Goal: Transaction & Acquisition: Register for event/course

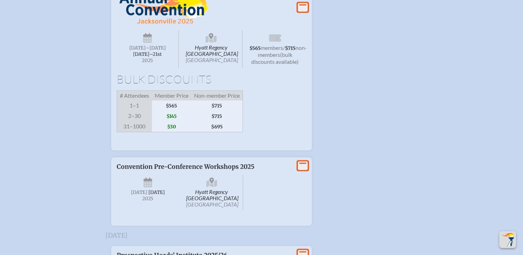
scroll to position [1122, 0]
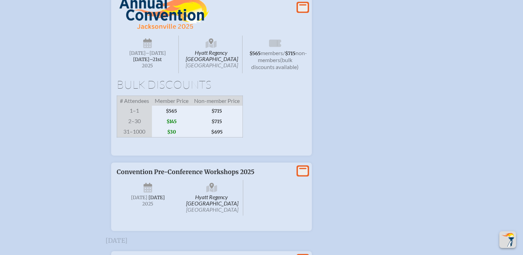
click at [302, 12] on icon at bounding box center [303, 7] width 10 height 9
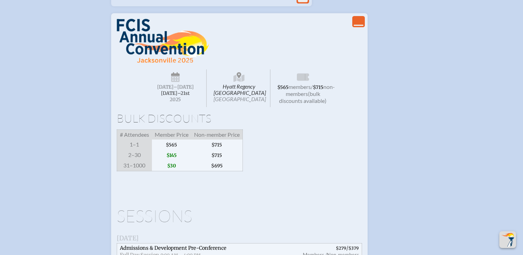
scroll to position [1088, 0]
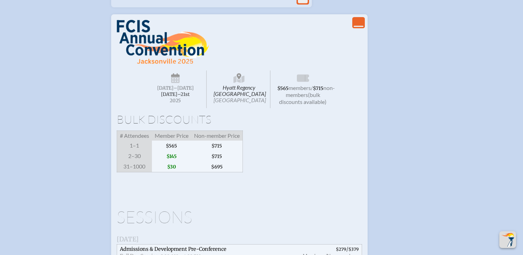
click at [149, 64] on img at bounding box center [163, 42] width 92 height 45
click at [174, 84] on icon at bounding box center [175, 78] width 9 height 11
click at [190, 103] on span "2025" at bounding box center [175, 100] width 51 height 5
click at [188, 151] on span "$565" at bounding box center [171, 145] width 39 height 10
click at [175, 151] on span "$565" at bounding box center [171, 145] width 39 height 10
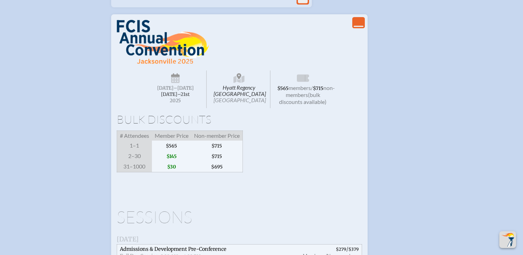
click at [288, 91] on span "$565" at bounding box center [282, 88] width 11 height 6
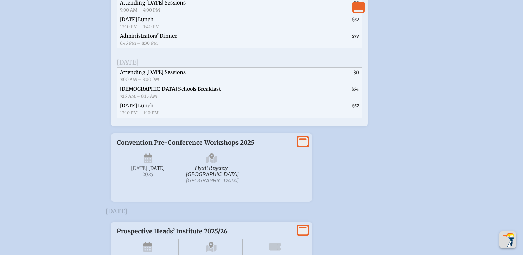
scroll to position [1502, 0]
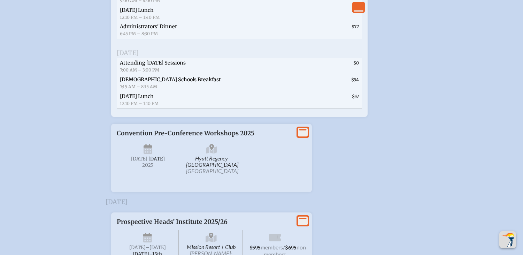
click at [192, 92] on span "Episcopal Schools Breakfast 7:15 AM – 8:15 AM" at bounding box center [192, 83] width 150 height 17
click at [230, 108] on span "Friday Lunch 12:10 PM – 1:10 PM" at bounding box center [192, 100] width 150 height 17
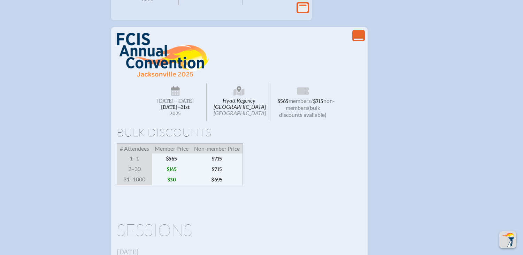
scroll to position [1073, 0]
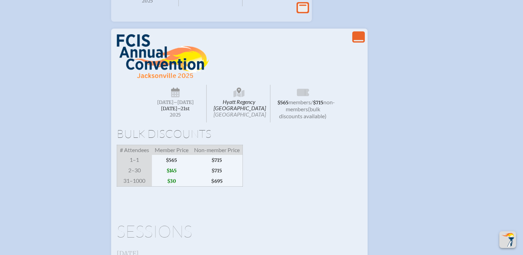
click at [245, 122] on span "Hyatt Regency Jacksonville Riverfront Jacksonville" at bounding box center [239, 104] width 62 height 38
click at [299, 96] on icon at bounding box center [303, 91] width 12 height 7
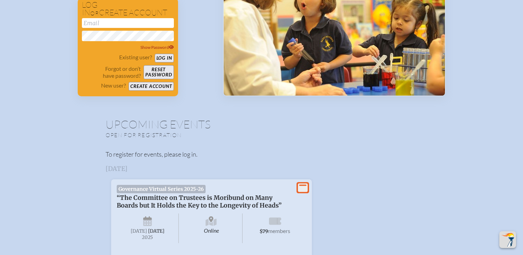
scroll to position [0, 0]
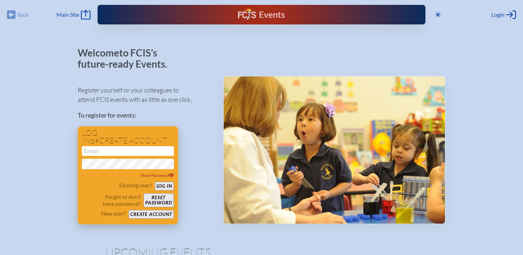
click at [111, 153] on input "email" at bounding box center [128, 151] width 92 height 10
click at [158, 186] on button "Log in" at bounding box center [164, 185] width 19 height 9
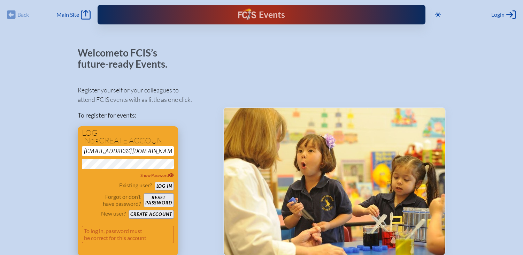
click at [161, 185] on button "Log in" at bounding box center [164, 185] width 19 height 9
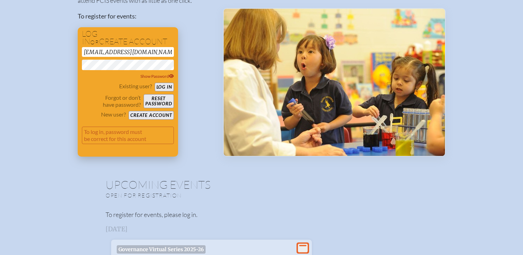
scroll to position [99, 0]
click at [101, 52] on input "[EMAIL_ADDRESS][DOMAIN_NAME]" at bounding box center [128, 52] width 92 height 10
click at [107, 52] on input "[EMAIL_ADDRESS][DOMAIN_NAME]" at bounding box center [128, 52] width 92 height 10
type input "[EMAIL_ADDRESS][DOMAIN_NAME]"
click at [155, 82] on button "Log in" at bounding box center [164, 86] width 19 height 9
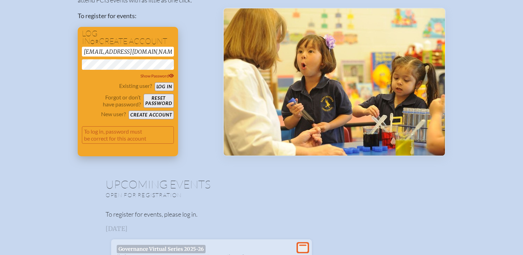
click at [159, 84] on button "Log in" at bounding box center [164, 86] width 19 height 9
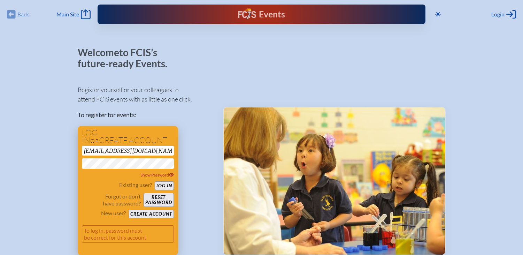
scroll to position [0, 0]
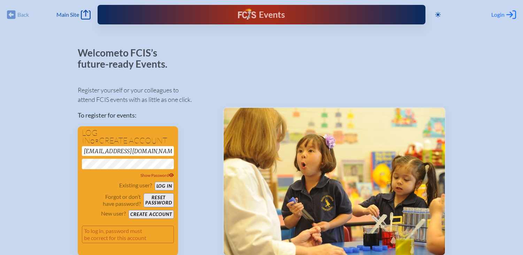
click at [510, 18] on icon "Log in or Create Account" at bounding box center [511, 15] width 10 height 10
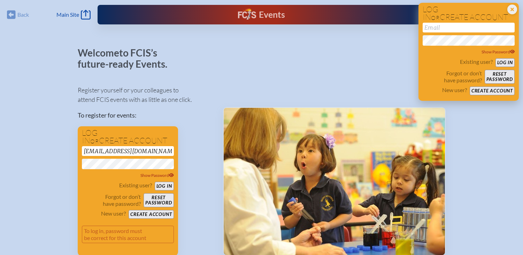
click at [469, 30] on input "email" at bounding box center [468, 28] width 92 height 10
type input "[EMAIL_ADDRESS][DOMAIN_NAME]"
click at [499, 59] on button "Log in" at bounding box center [504, 62] width 19 height 9
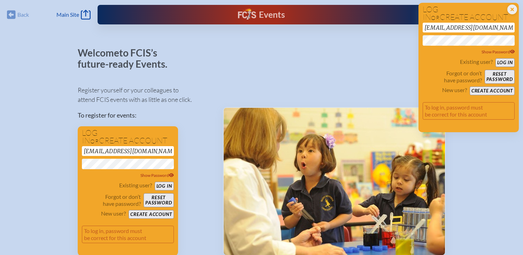
click at [369, 66] on div at bounding box center [334, 151] width 223 height 208
click at [507, 51] on span "Show Password" at bounding box center [497, 51] width 33 height 5
click at [507, 51] on span "Hide Password" at bounding box center [498, 51] width 32 height 5
click at [502, 76] on button "Reset password" at bounding box center [499, 77] width 30 height 14
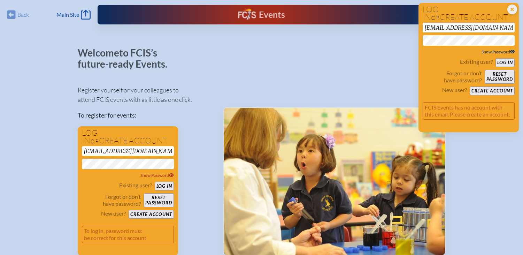
scroll to position [6, 0]
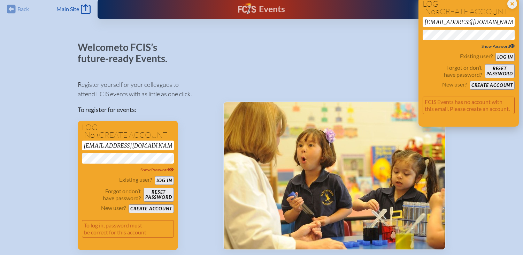
click at [493, 84] on button "Create account" at bounding box center [491, 85] width 45 height 9
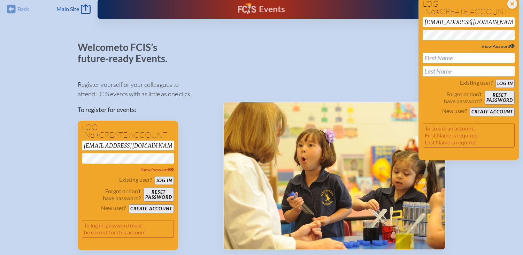
click at [430, 97] on p "Forgot or don’t have password?" at bounding box center [451, 98] width 59 height 14
click at [436, 59] on input "text" at bounding box center [468, 58] width 92 height 10
type input "[PERSON_NAME]"
click at [495, 79] on button "Log in" at bounding box center [504, 83] width 19 height 9
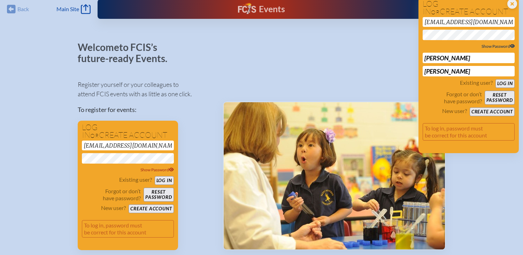
click at [435, 92] on p "Forgot or don’t have password?" at bounding box center [451, 98] width 59 height 14
click at [485, 110] on button "Create account" at bounding box center [491, 111] width 45 height 9
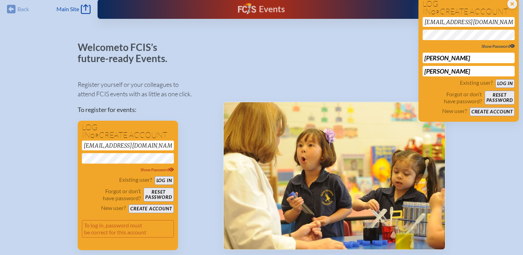
click at [485, 110] on button "Create account" at bounding box center [491, 111] width 45 height 9
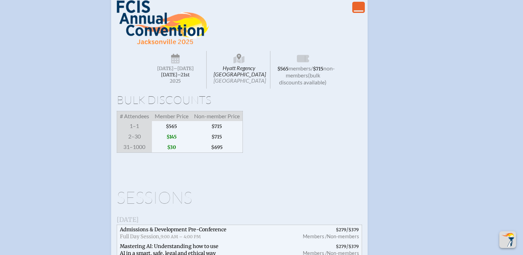
scroll to position [1082, 0]
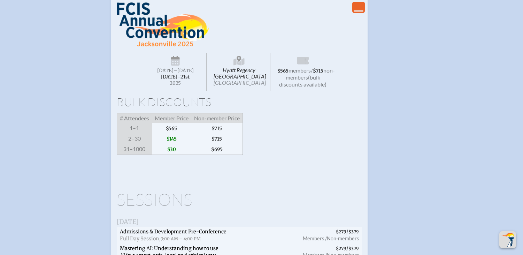
click at [147, 47] on img at bounding box center [163, 24] width 92 height 45
click at [180, 80] on span "[DATE]–⁠21st" at bounding box center [175, 77] width 29 height 6
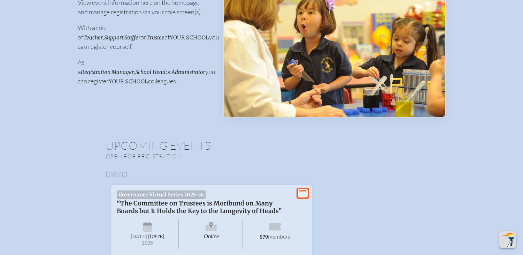
scroll to position [0, 0]
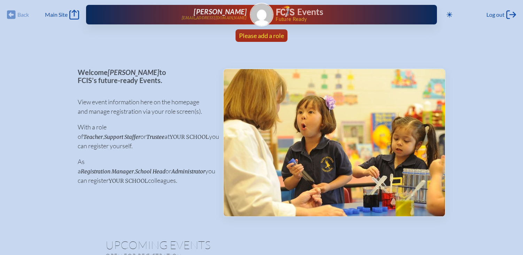
click at [250, 33] on span "Please add a role" at bounding box center [261, 36] width 45 height 8
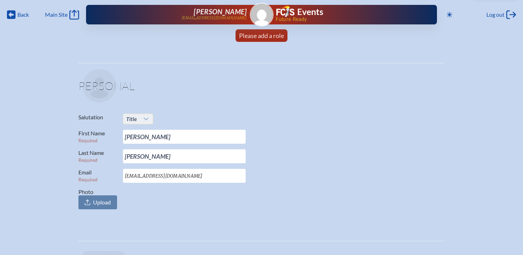
click at [144, 117] on icon at bounding box center [146, 119] width 6 height 6
click at [138, 129] on li "Mr." at bounding box center [138, 132] width 30 height 10
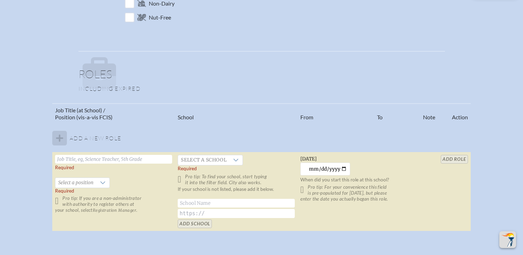
scroll to position [360, 0]
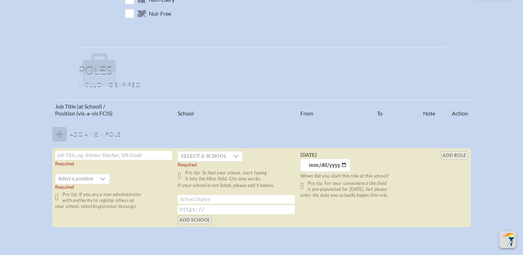
click at [71, 155] on input "text" at bounding box center [113, 155] width 117 height 9
type input "Assistant Head of School"
click at [199, 159] on span "Select a school" at bounding box center [203, 156] width 51 height 10
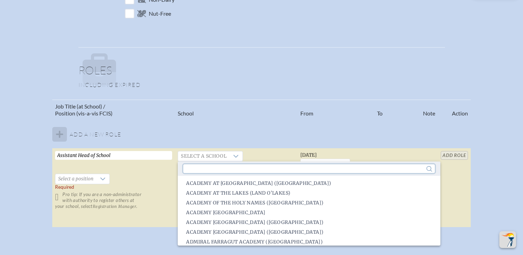
click at [202, 166] on input "text" at bounding box center [308, 168] width 251 height 9
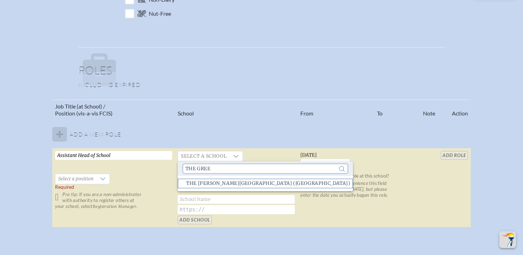
type input "the gree"
click at [219, 185] on span "The Greene School (West Palm Beach)" at bounding box center [268, 183] width 164 height 7
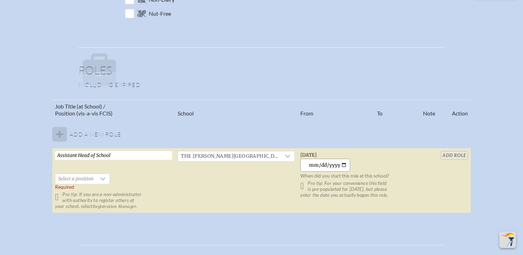
click at [344, 164] on input "2025-09-23" at bounding box center [325, 164] width 50 height 13
type input "2023-08-01"
click at [101, 178] on icon at bounding box center [103, 179] width 6 height 6
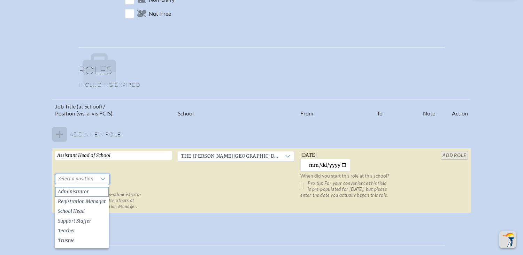
click at [91, 192] on li "Administrator" at bounding box center [82, 192] width 54 height 10
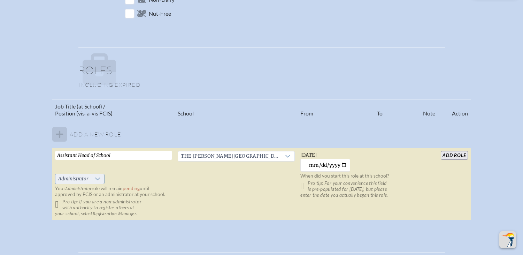
click at [97, 178] on icon at bounding box center [98, 179] width 6 height 6
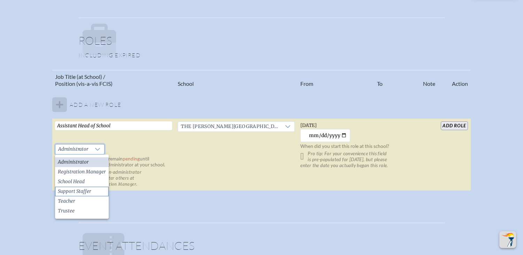
scroll to position [393, 0]
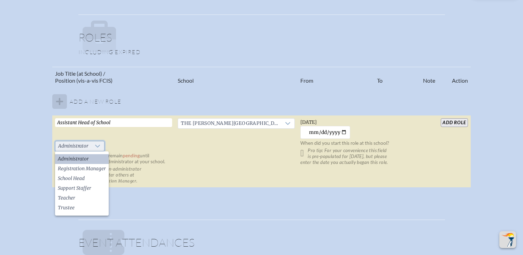
click at [98, 146] on icon at bounding box center [97, 146] width 5 height 3
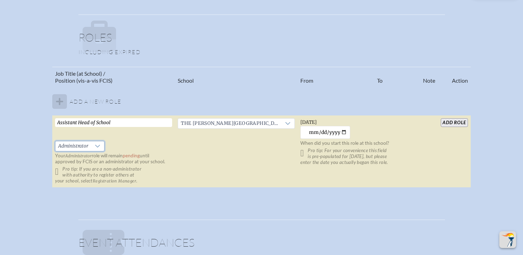
click at [154, 142] on td "Assistant Head of School   Administrator Your Administrator role will remain pe…" at bounding box center [113, 151] width 123 height 72
click at [457, 122] on input "add Role" at bounding box center [454, 122] width 27 height 9
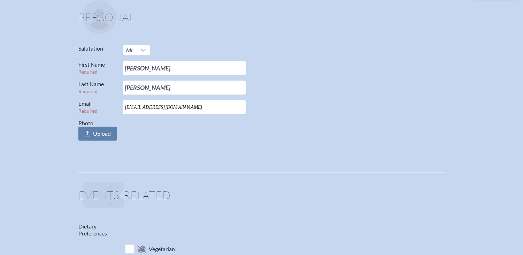
scroll to position [0, 0]
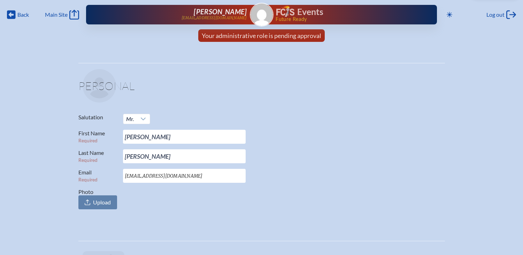
click at [299, 16] on h1 "Events" at bounding box center [310, 12] width 26 height 9
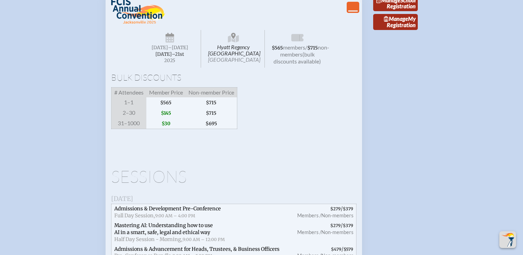
scroll to position [1050, 0]
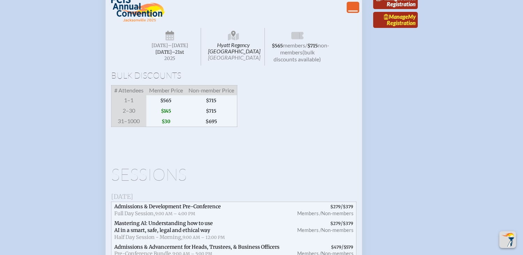
click at [407, 20] on span "Manage" at bounding box center [396, 16] width 24 height 7
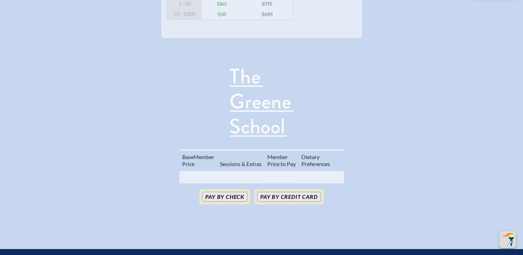
scroll to position [204, 0]
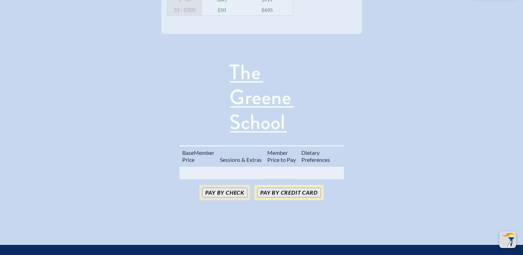
click at [302, 187] on button "Pay by Credit Card" at bounding box center [288, 192] width 63 height 10
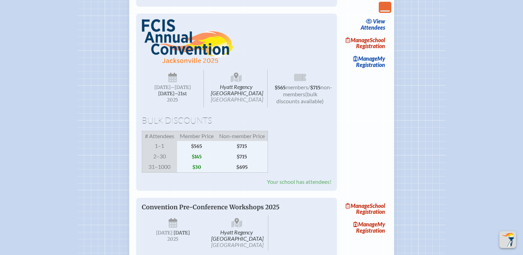
scroll to position [886, 0]
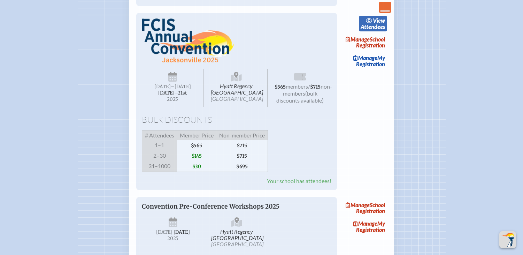
click at [377, 32] on link "view Attendees" at bounding box center [373, 24] width 28 height 16
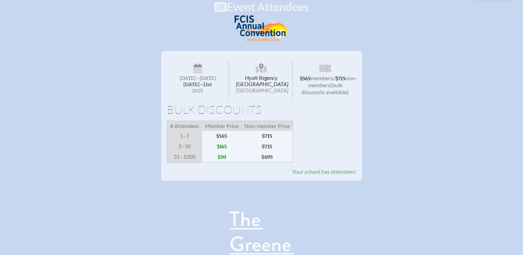
scroll to position [67, 0]
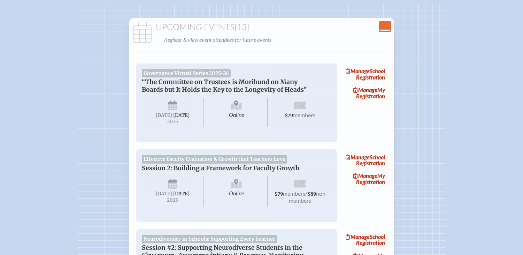
scroll to position [886, 0]
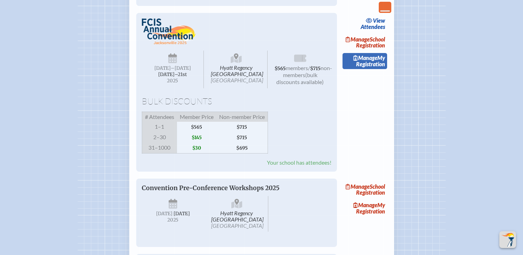
click at [375, 69] on link "Manage My Registration" at bounding box center [364, 61] width 45 height 16
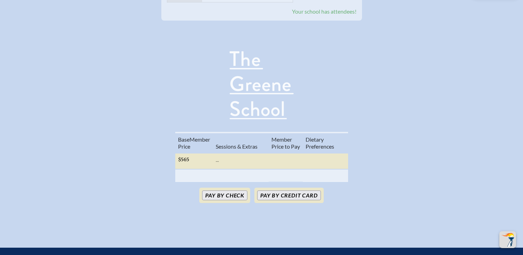
scroll to position [228, 0]
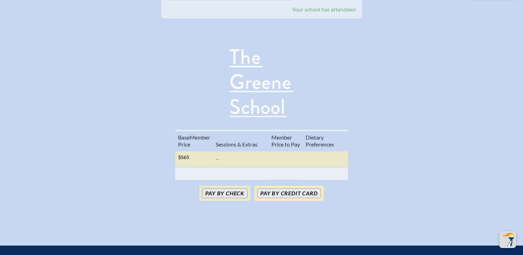
click at [283, 188] on button "Pay by Credit Card" at bounding box center [288, 193] width 63 height 10
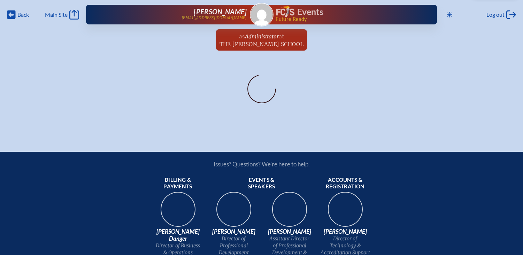
click at [296, 15] on link "Events" at bounding box center [299, 12] width 47 height 13
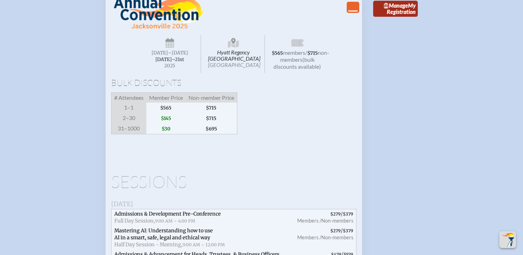
scroll to position [1043, 0]
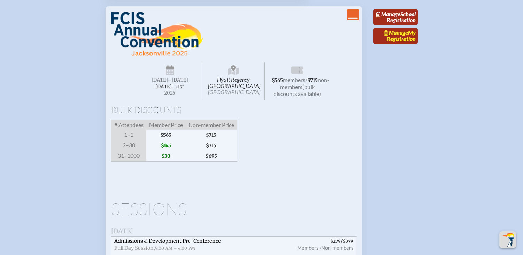
click at [405, 44] on link "Manage My Registration" at bounding box center [395, 36] width 45 height 16
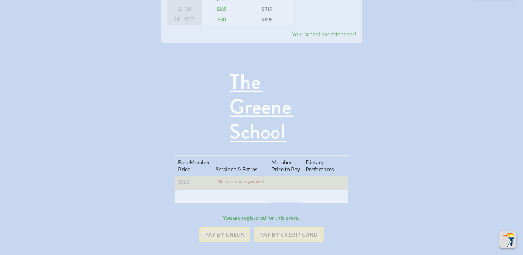
scroll to position [204, 0]
click at [237, 189] on th at bounding box center [241, 195] width 56 height 13
click at [233, 178] on p "No sessions registered" at bounding box center [241, 180] width 50 height 5
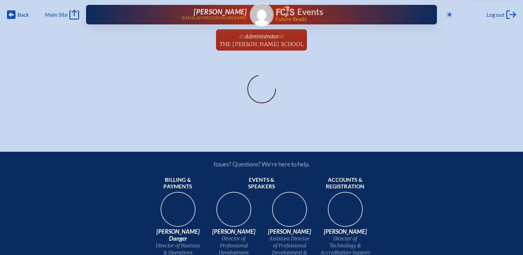
click at [304, 14] on h1 "Events" at bounding box center [310, 12] width 26 height 9
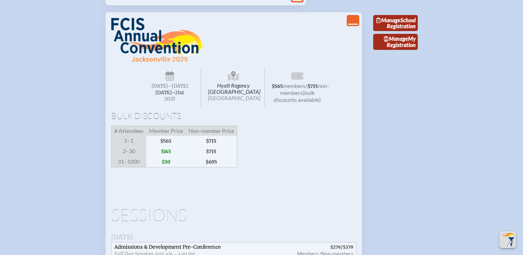
scroll to position [1043, 0]
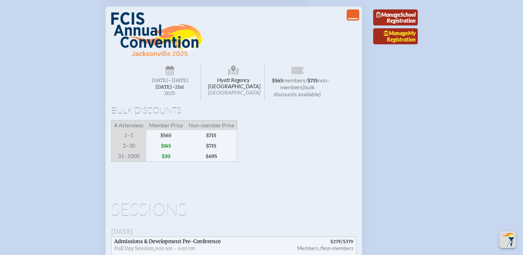
click at [392, 44] on link "Manage My Registration" at bounding box center [395, 36] width 45 height 16
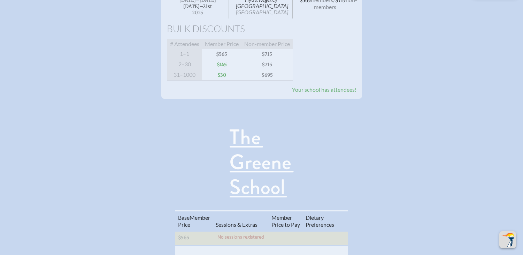
scroll to position [156, 0]
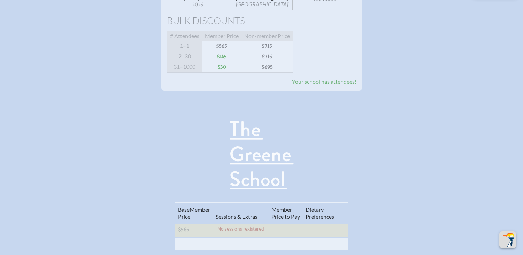
click at [269, 202] on table "Base Memb . er Price Sessions & Extras Member Price to Pay Diet ary Preferences…" at bounding box center [261, 226] width 173 height 48
click at [244, 237] on th at bounding box center [241, 243] width 56 height 13
click at [262, 62] on span "$715" at bounding box center [267, 56] width 52 height 10
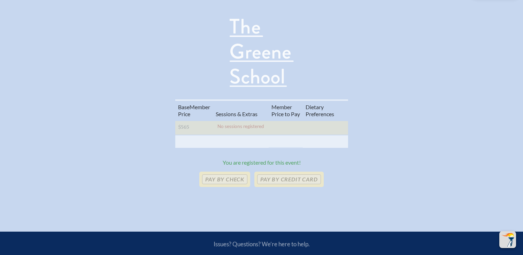
scroll to position [284, 0]
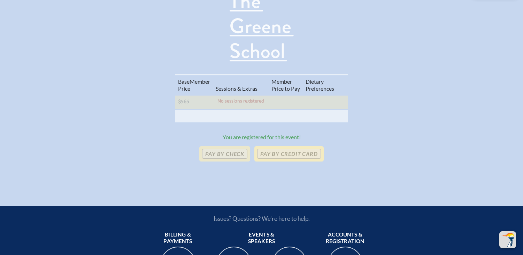
click at [287, 146] on p "Pay by Credit Card" at bounding box center [288, 153] width 69 height 15
click at [313, 146] on p "Pay by Credit Card" at bounding box center [288, 153] width 69 height 15
click at [346, 146] on div "Pay by Check Pay by Credit Card" at bounding box center [262, 153] width 368 height 15
click at [302, 146] on p "Pay by Credit Card" at bounding box center [288, 153] width 69 height 15
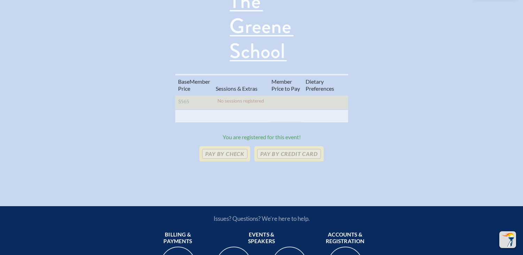
click at [295, 101] on div "Base Memb . er Price Sessions & Extras Member Price to Pay Diet ary Preferences…" at bounding box center [261, 120] width 500 height 110
click at [293, 74] on table "Base Memb . er Price Sessions & Extras Member Price to Pay Diet ary Preferences…" at bounding box center [261, 98] width 173 height 48
click at [288, 146] on p "Pay by Credit Card" at bounding box center [288, 153] width 69 height 15
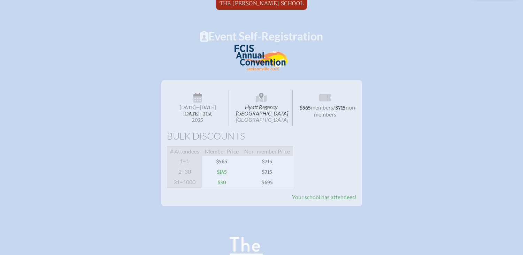
scroll to position [0, 0]
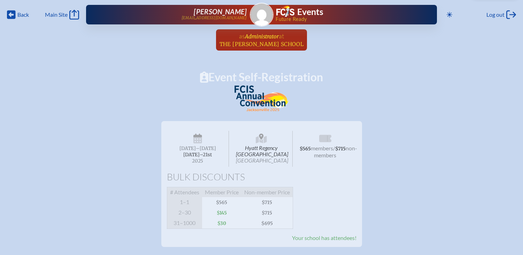
click at [266, 43] on span "The [PERSON_NAME] School" at bounding box center [261, 44] width 84 height 7
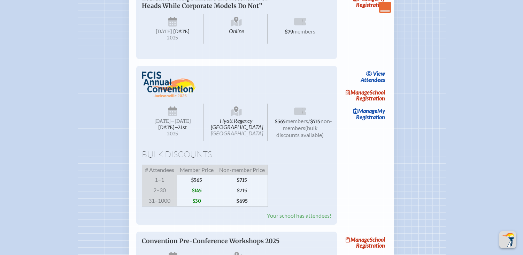
scroll to position [834, 0]
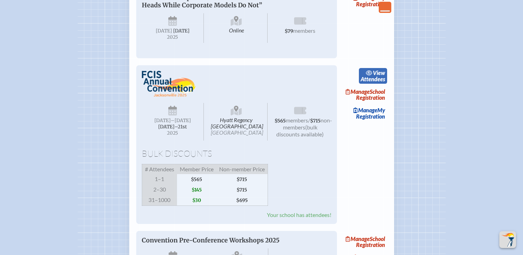
click at [384, 84] on link "view Attendees" at bounding box center [373, 76] width 28 height 16
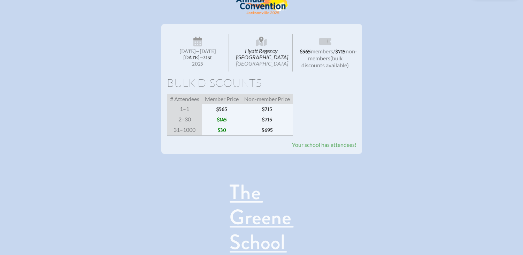
scroll to position [94, 0]
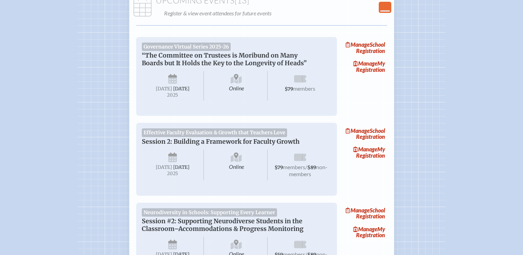
scroll to position [834, 0]
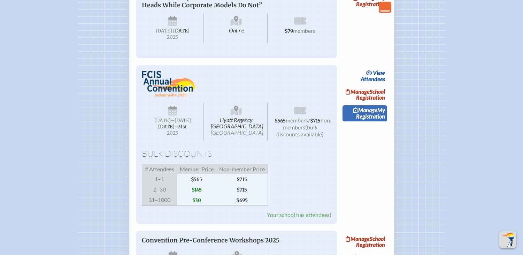
click at [365, 121] on link "Manage My Registration" at bounding box center [364, 113] width 45 height 16
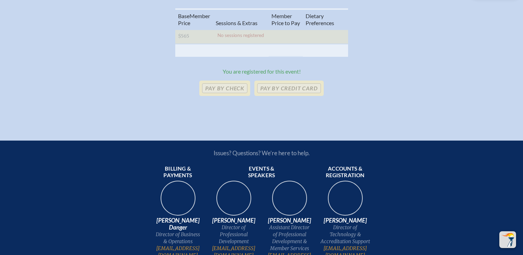
scroll to position [318, 0]
